Goal: Information Seeking & Learning: Learn about a topic

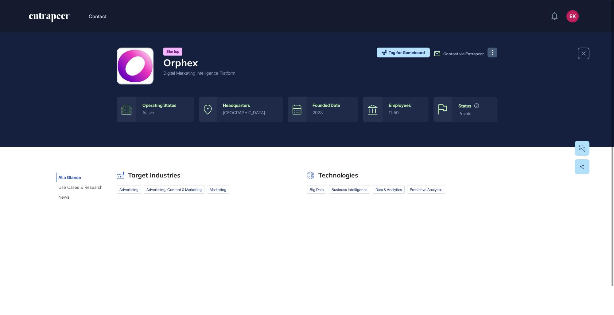
click at [493, 55] on icon at bounding box center [492, 52] width 1 height 5
click at [509, 42] on div "Startup Orphex Digital Marketing Intelligence Platform Tag for Gameboard Build …" at bounding box center [307, 89] width 614 height 115
drag, startPoint x: 243, startPoint y: 73, endPoint x: 161, endPoint y: 61, distance: 82.9
click at [161, 61] on div "Startup Orphex Digital Marketing Intelligence Platform Tag for Gameboard Build …" at bounding box center [307, 66] width 381 height 37
drag, startPoint x: 161, startPoint y: 61, endPoint x: 210, endPoint y: 79, distance: 52.2
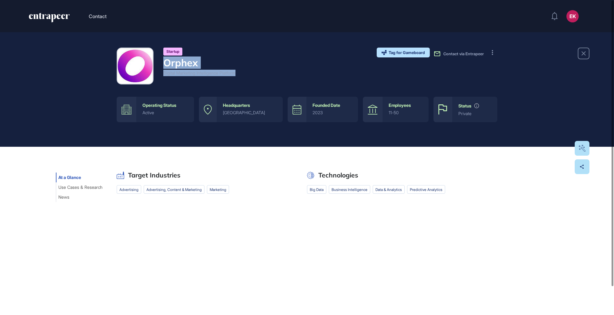
click at [210, 79] on div "Startup Orphex Digital Marketing Intelligence Platform" at bounding box center [199, 66] width 72 height 37
click at [213, 76] on div "Digital Marketing Intelligence Platform" at bounding box center [199, 73] width 72 height 6
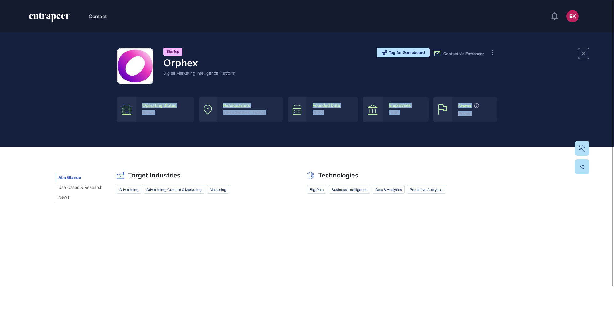
drag, startPoint x: 96, startPoint y: 98, endPoint x: 508, endPoint y: 128, distance: 413.8
click at [508, 128] on div "Startup Orphex Digital Marketing Intelligence Platform Tag for Gameboard Build …" at bounding box center [307, 89] width 614 height 115
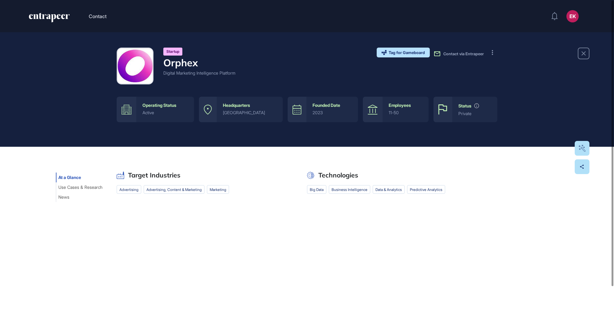
click at [298, 211] on div "Startup Orphex Digital Marketing Intelligence Platform Tag for Gameboard Build …" at bounding box center [307, 180] width 614 height 297
click at [494, 55] on button at bounding box center [493, 53] width 10 height 10
click at [492, 63] on icon at bounding box center [494, 65] width 4 height 4
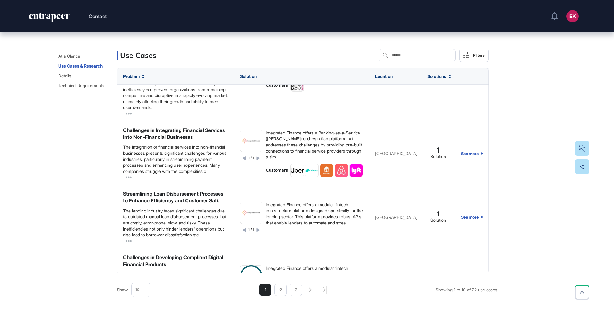
scroll to position [175, 0]
